Goal: Information Seeking & Learning: Learn about a topic

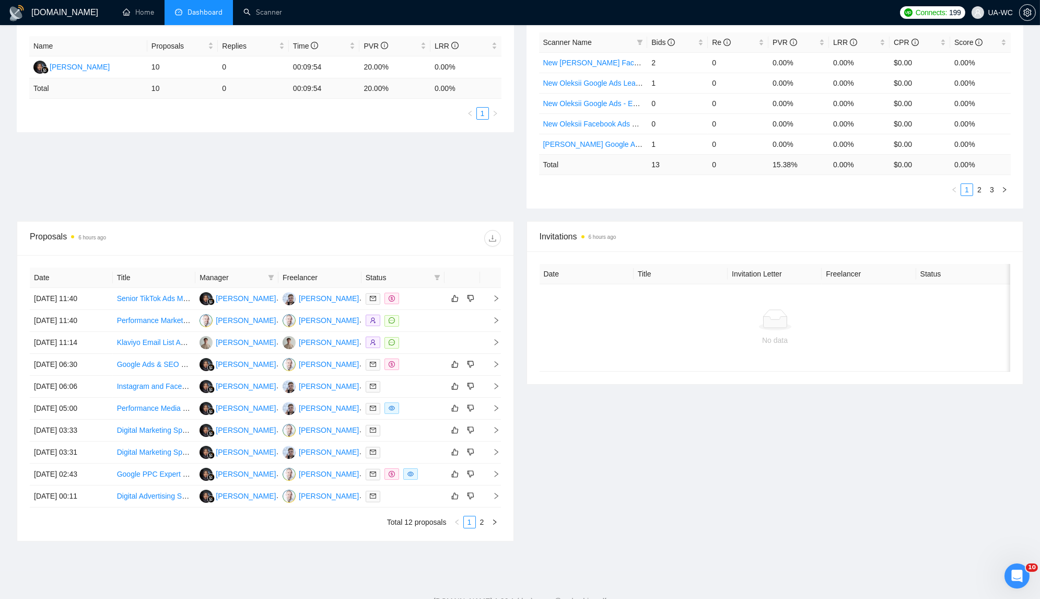
scroll to position [195, 0]
click at [495, 298] on td at bounding box center [490, 298] width 21 height 22
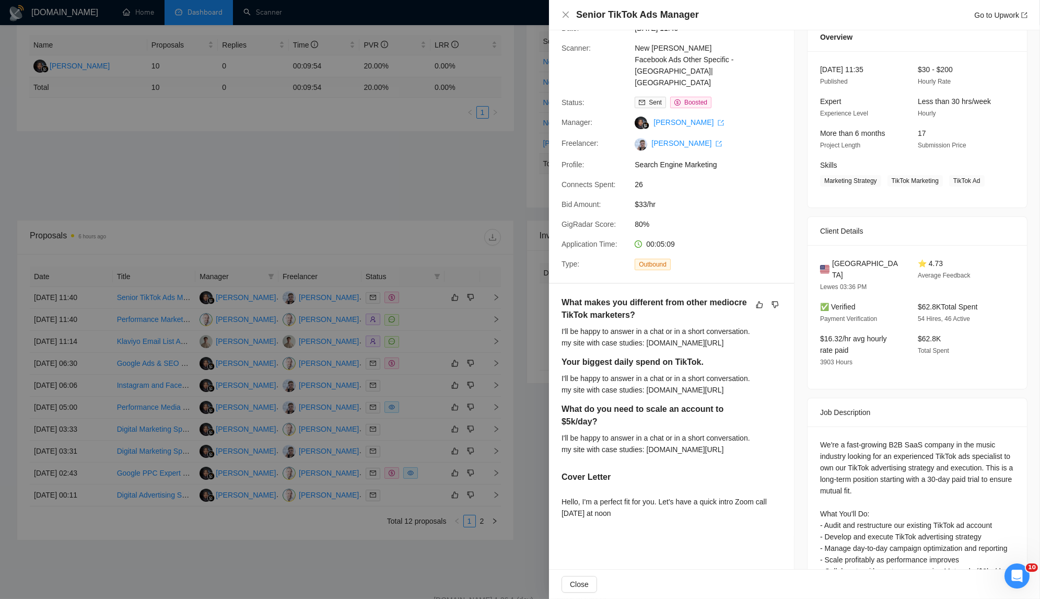
scroll to position [45, 0]
drag, startPoint x: 632, startPoint y: 490, endPoint x: 555, endPoint y: 478, distance: 77.1
click at [555, 478] on div "What makes you different from other mediocre TikTok marketers? I'll be happy to…" at bounding box center [671, 408] width 245 height 252
copy div "Hello, I'm a perfect fit for you. Let's have a quick intro Zoom call [DATE] at …"
click at [242, 410] on div at bounding box center [520, 299] width 1040 height 599
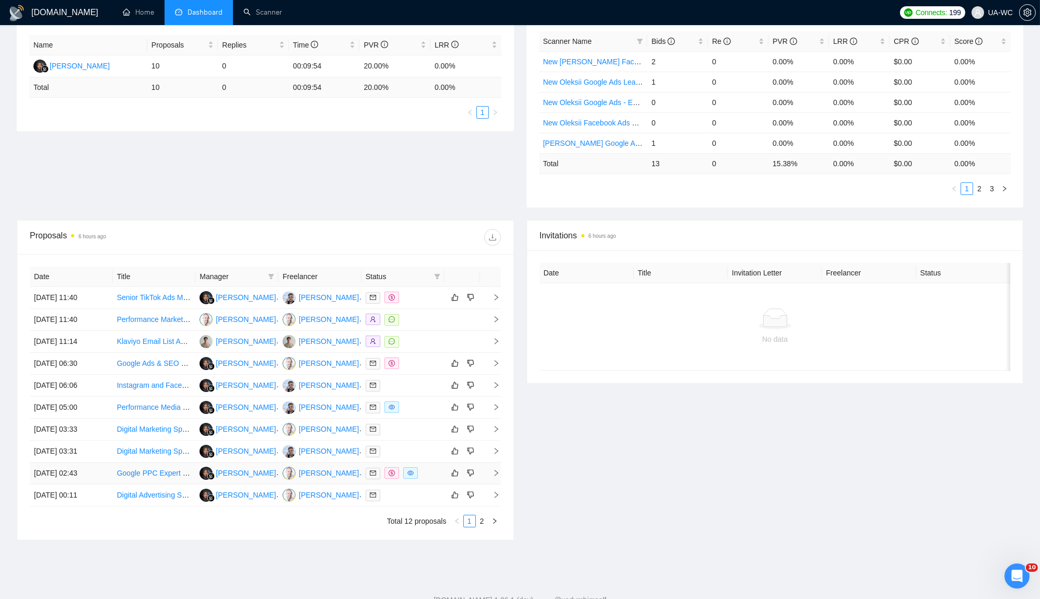
click at [495, 469] on icon "right" at bounding box center [496, 472] width 7 height 7
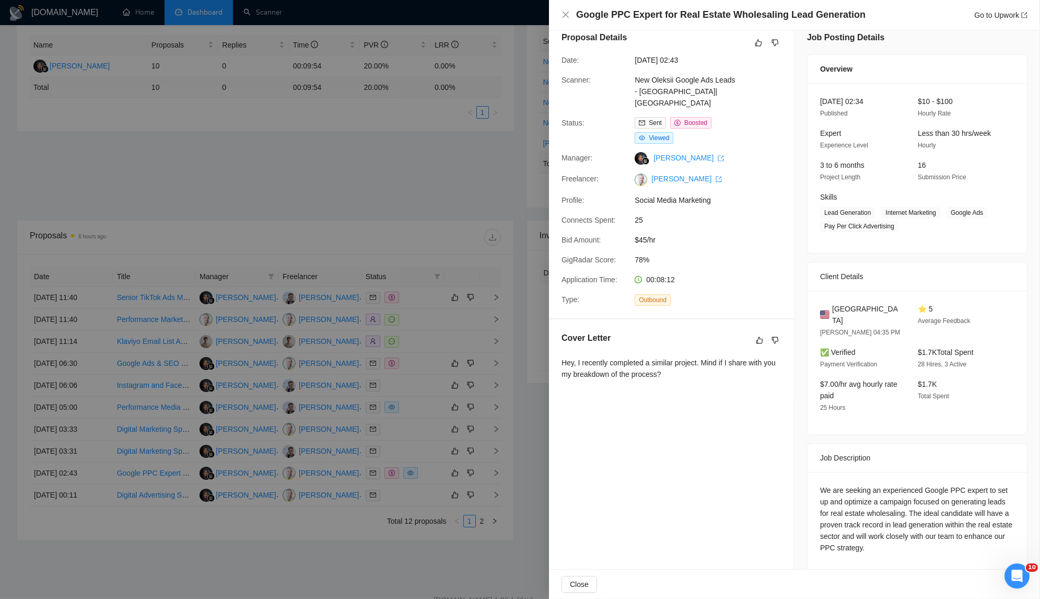
click at [686, 364] on div "Hey, I recently completed a similar project. Mind if I share with you my breakd…" at bounding box center [672, 368] width 220 height 23
drag, startPoint x: 690, startPoint y: 362, endPoint x: 562, endPoint y: 349, distance: 128.6
click at [562, 357] on div "Hey, I recently completed a similar project. Mind if I share with you my breakd…" at bounding box center [672, 368] width 220 height 23
copy div "Hey, I recently completed a similar project. Mind if I share with you my breakd…"
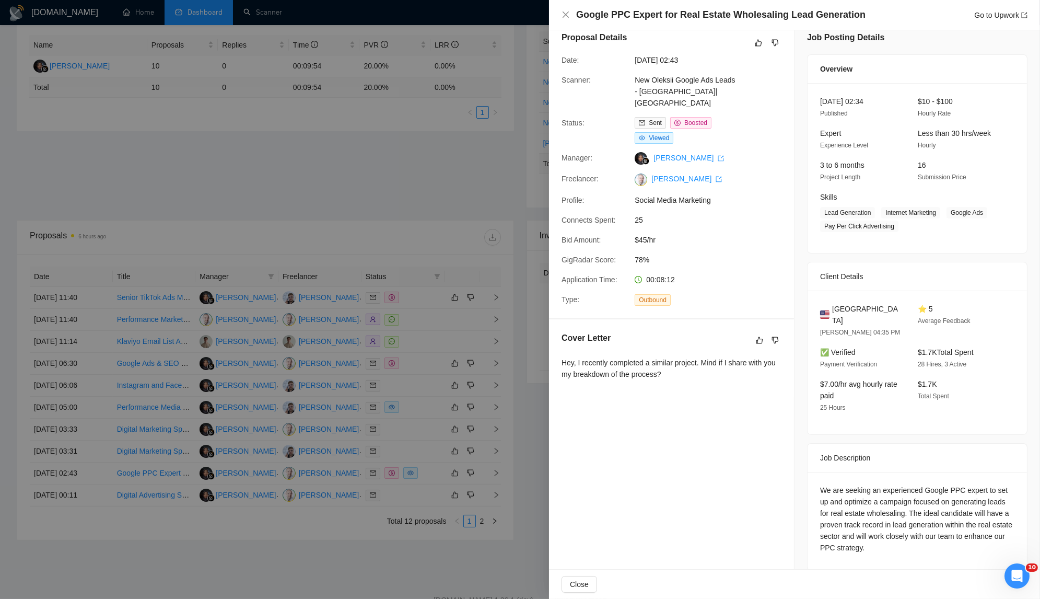
click at [247, 289] on div at bounding box center [520, 299] width 1040 height 599
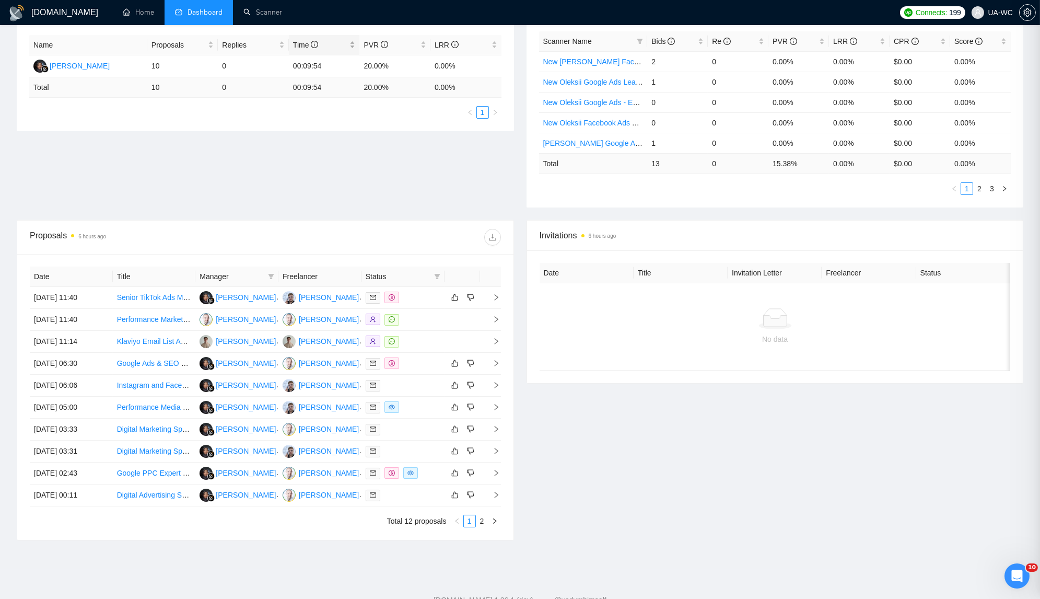
drag, startPoint x: 247, startPoint y: 289, endPoint x: 327, endPoint y: 45, distance: 256.9
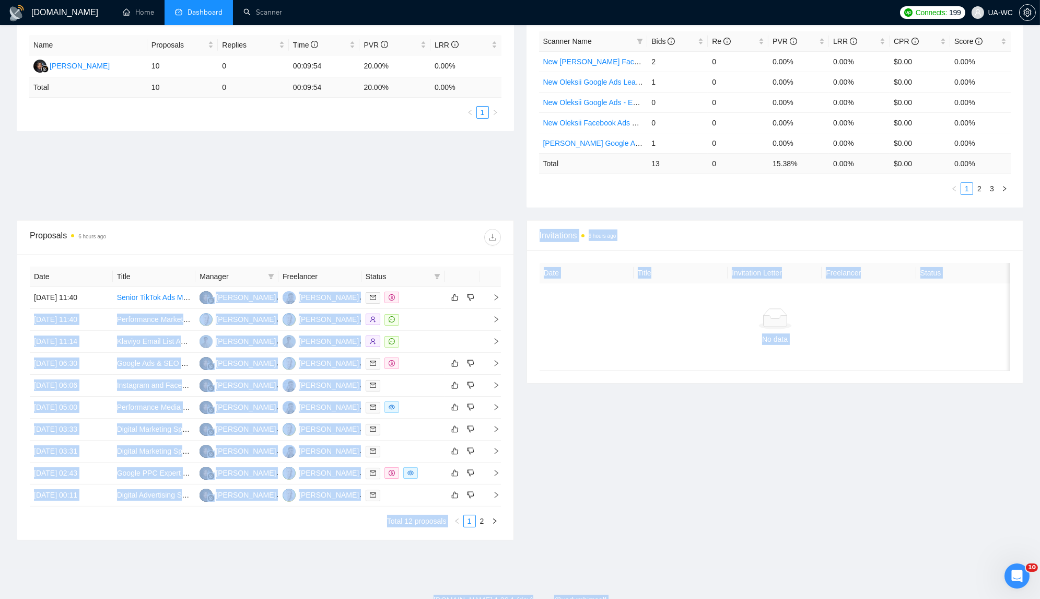
click at [279, 580] on footer "[DOMAIN_NAME] 1.26.1 (dev) @vadymhimself 2025 [DOMAIN_NAME] | All Rights Reserv…" at bounding box center [520, 602] width 1040 height 64
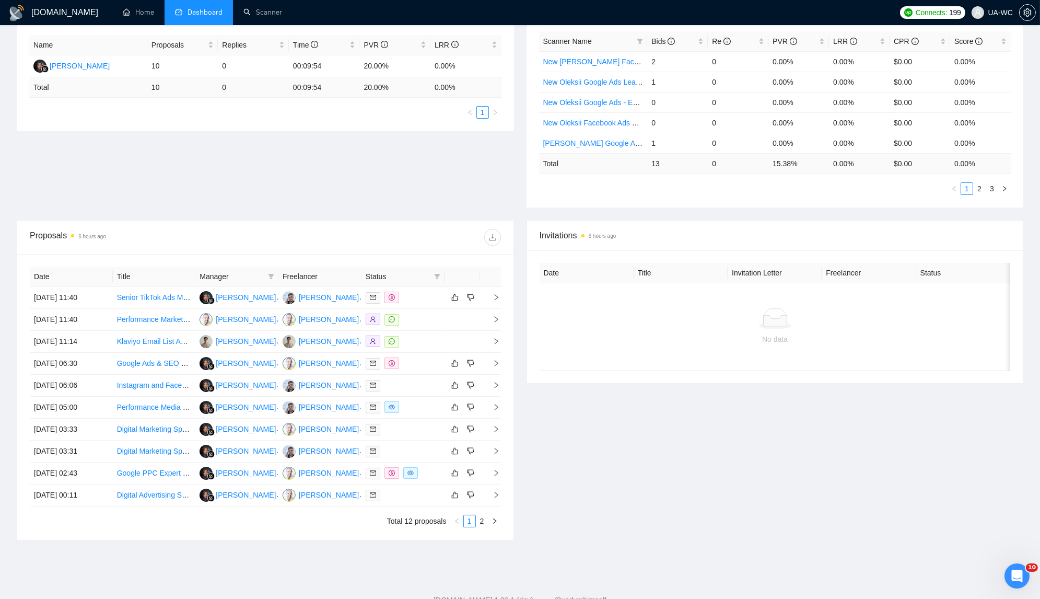
click at [501, 361] on div "Date Title Manager Freelancer Status [DATE] 11:40 Senior TikTok Ads Manager [PE…" at bounding box center [265, 397] width 496 height 286
click at [496, 361] on icon "right" at bounding box center [496, 363] width 4 height 6
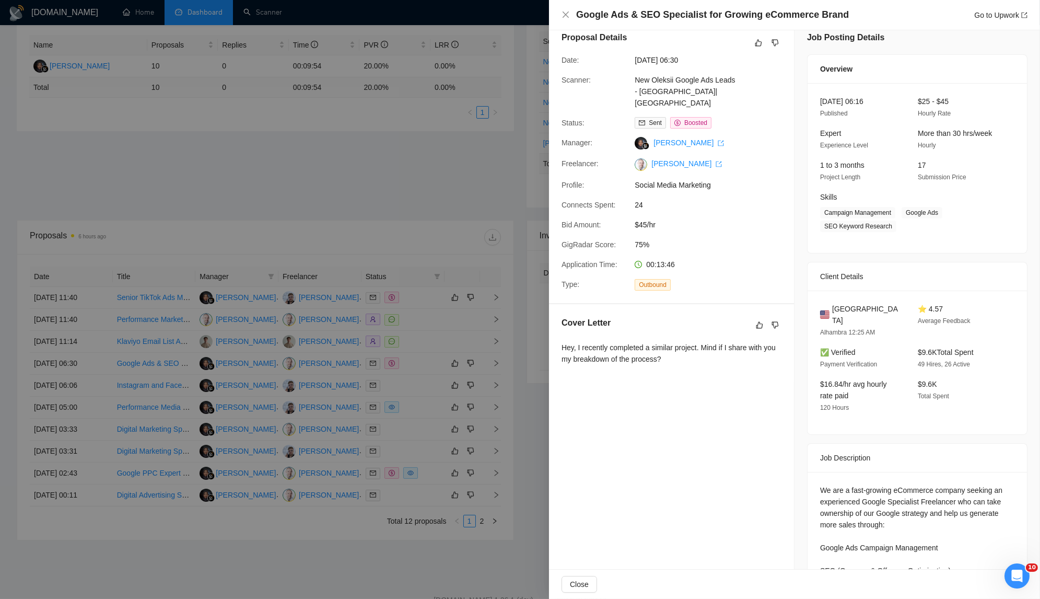
click at [620, 342] on div "Hey, I recently completed a similar project. Mind if I share with you my breakd…" at bounding box center [672, 353] width 220 height 23
copy div "Hey, I recently completed a similar project. Mind if I share with you my breakd…"
